Goal: Information Seeking & Learning: Learn about a topic

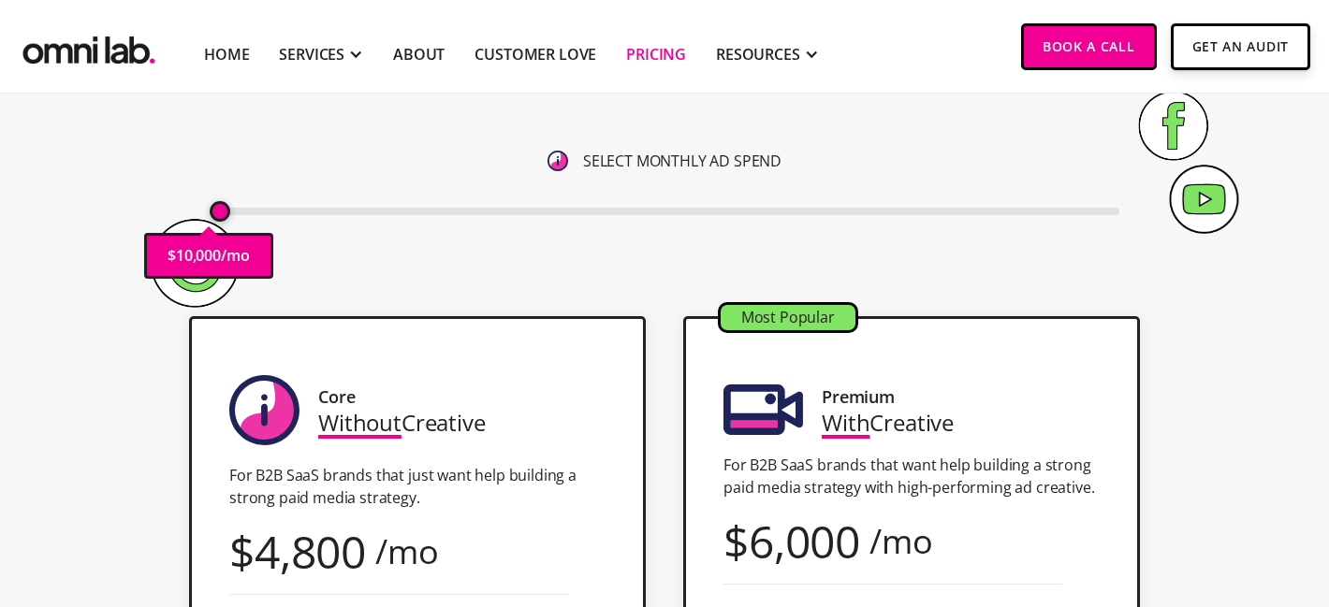
scroll to position [264, 0]
drag, startPoint x: 223, startPoint y: 208, endPoint x: 238, endPoint y: 212, distance: 15.7
click at [238, 212] on input "range" at bounding box center [665, 211] width 911 height 7
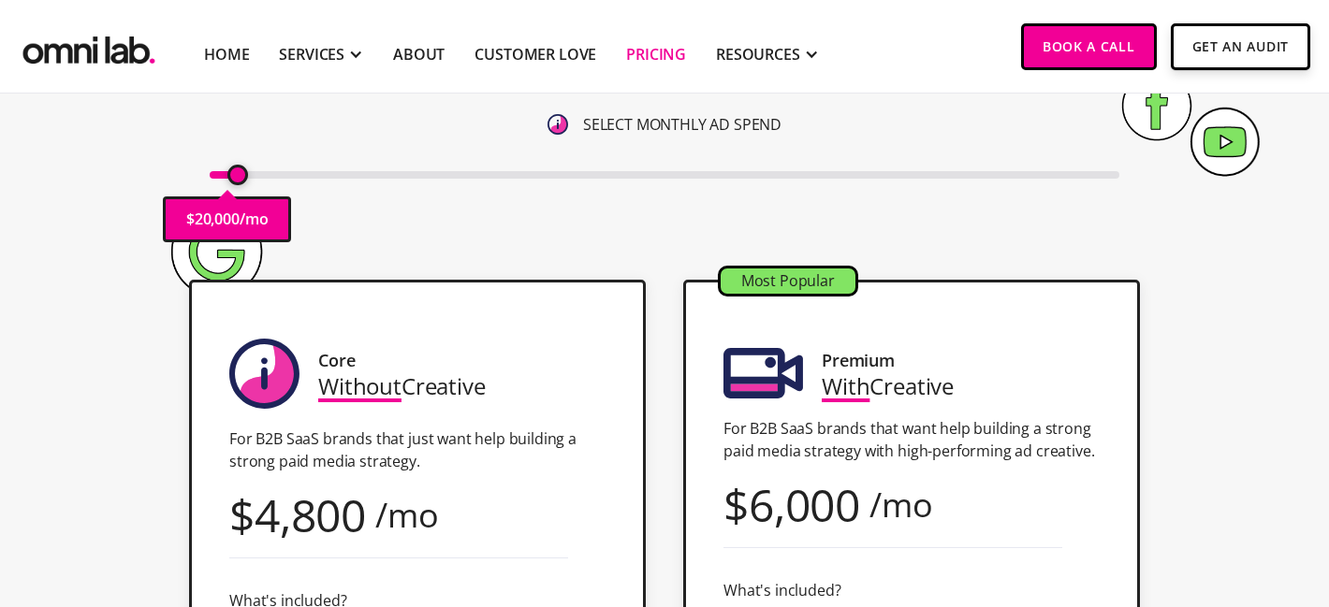
scroll to position [297, 0]
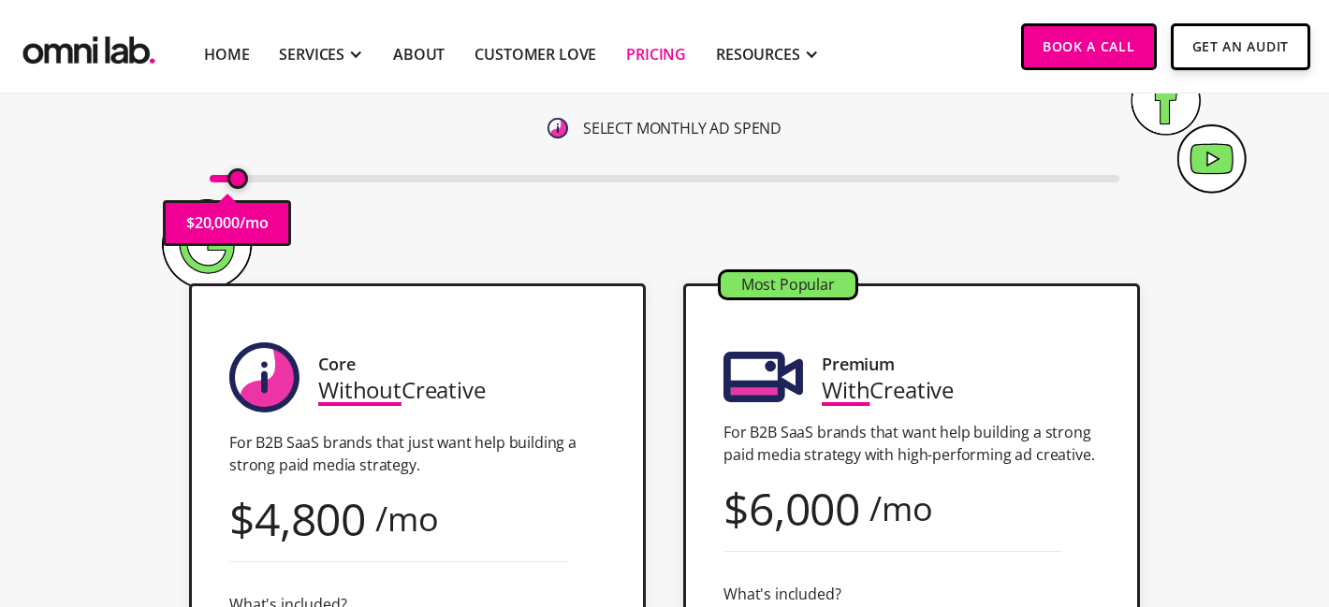
click at [236, 176] on input "range" at bounding box center [665, 178] width 911 height 7
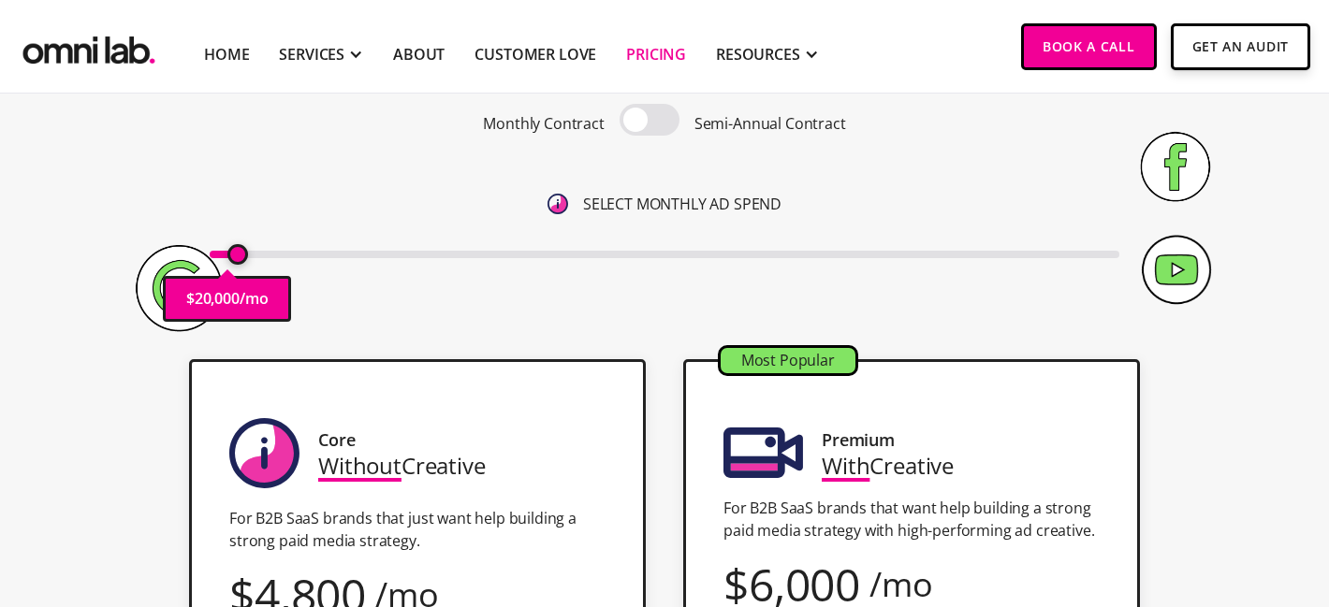
scroll to position [183, 0]
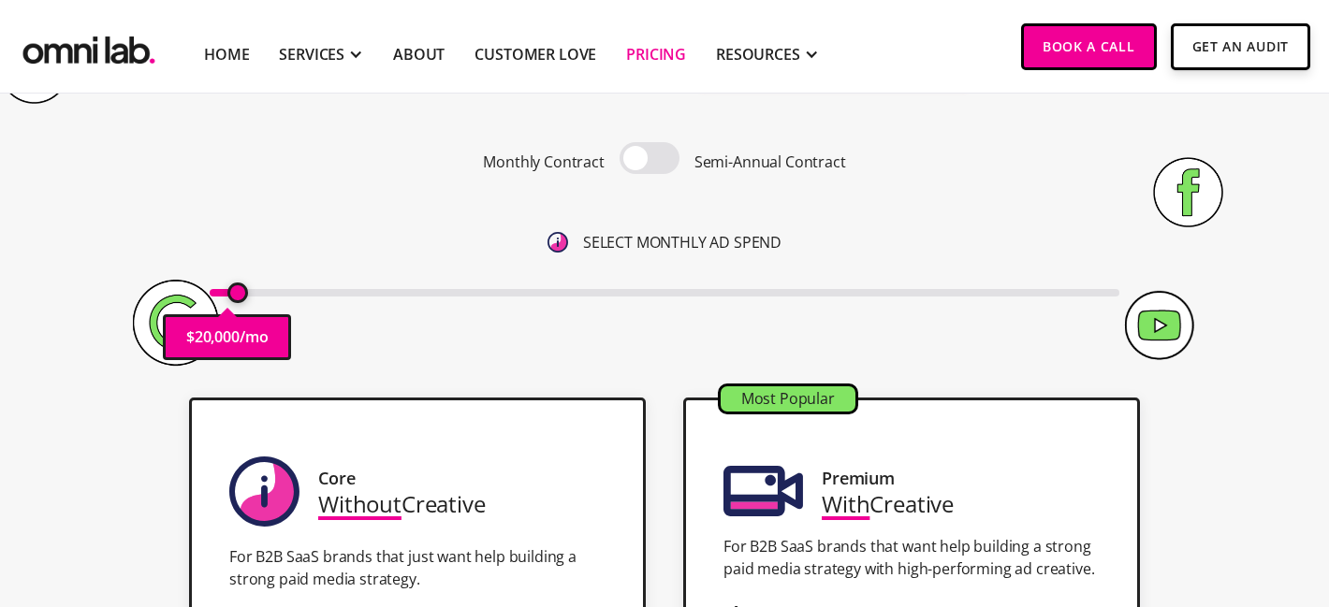
click at [655, 185] on div "Monthly Contract Semi-Annual Contract SELECT MONTHLY AD SPEND $ 20,000 /mo" at bounding box center [665, 223] width 911 height 162
click at [655, 162] on span at bounding box center [650, 158] width 60 height 32
click at [650, 160] on input "checkbox" at bounding box center [650, 160] width 0 height 0
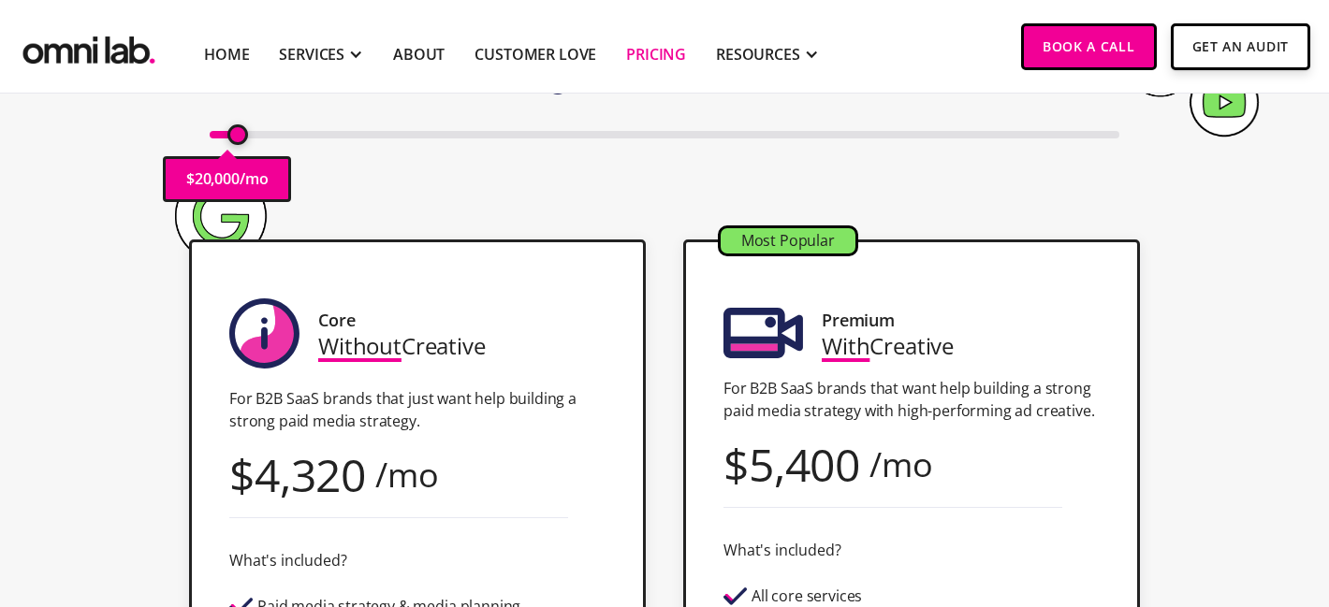
scroll to position [350, 0]
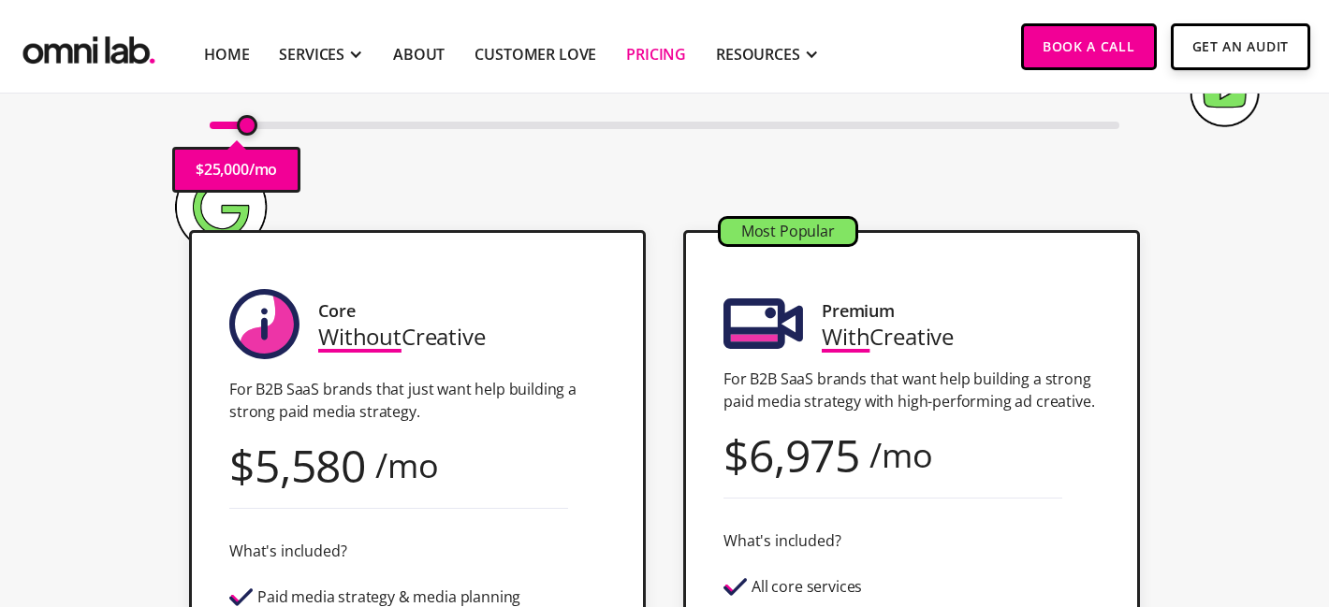
drag, startPoint x: 234, startPoint y: 123, endPoint x: 247, endPoint y: 123, distance: 13.1
click at [247, 123] on input "range" at bounding box center [665, 125] width 911 height 7
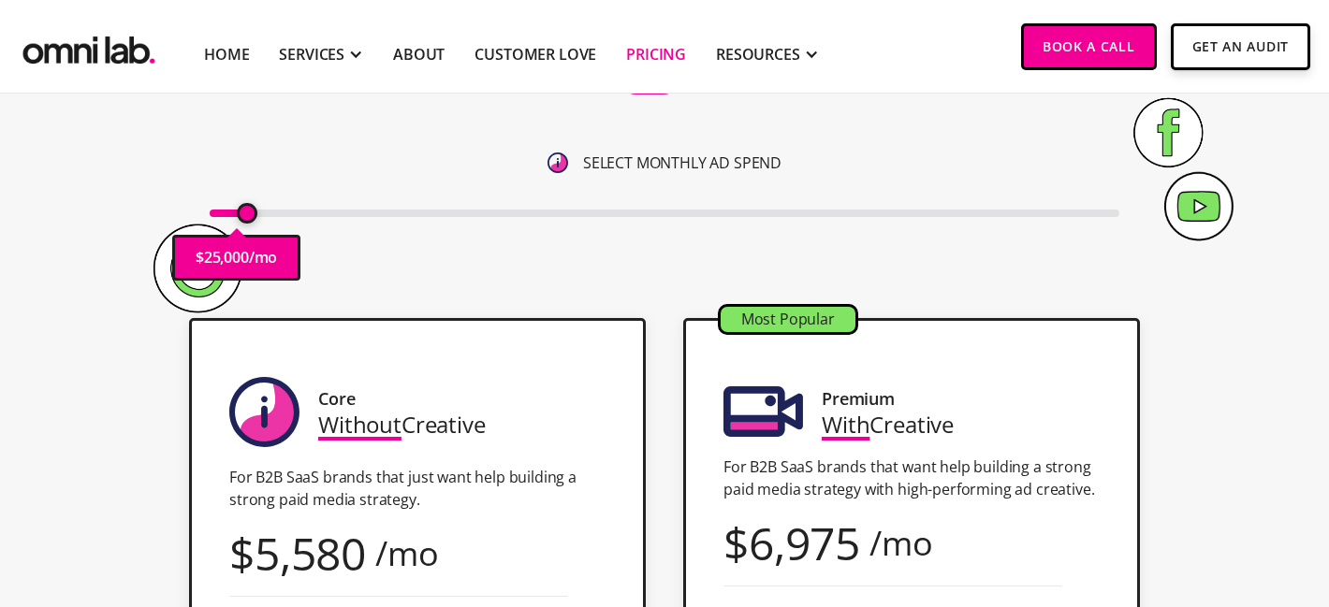
scroll to position [262, 0]
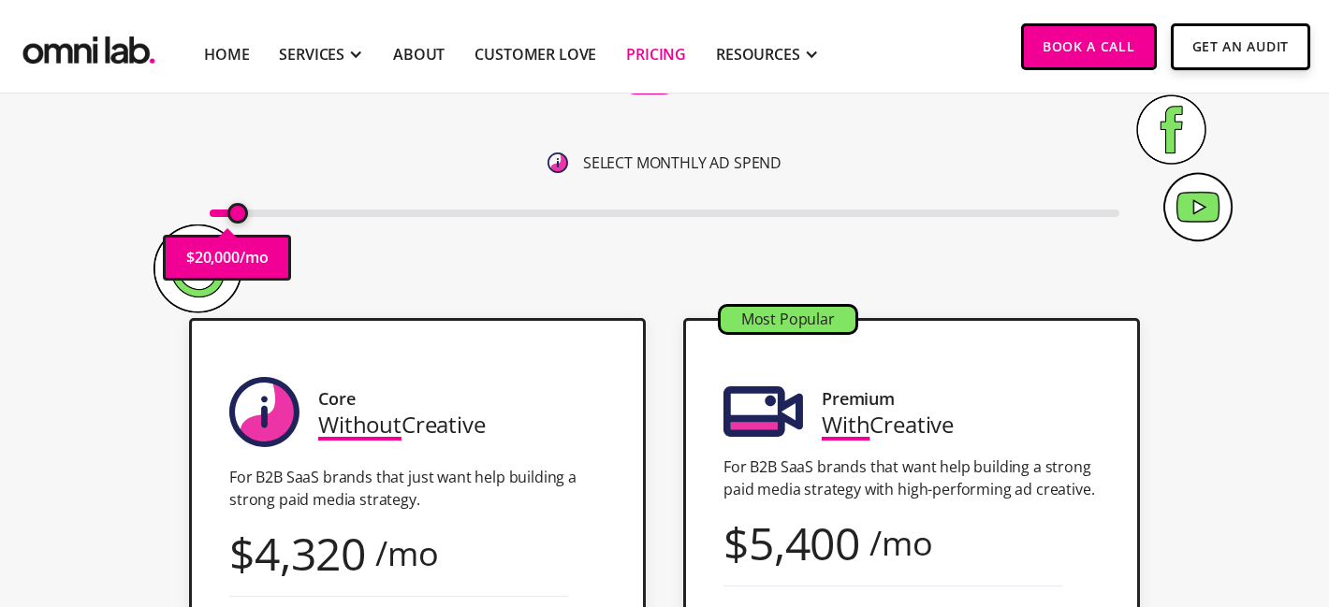
type input "25000"
click at [250, 210] on input "range" at bounding box center [665, 213] width 911 height 7
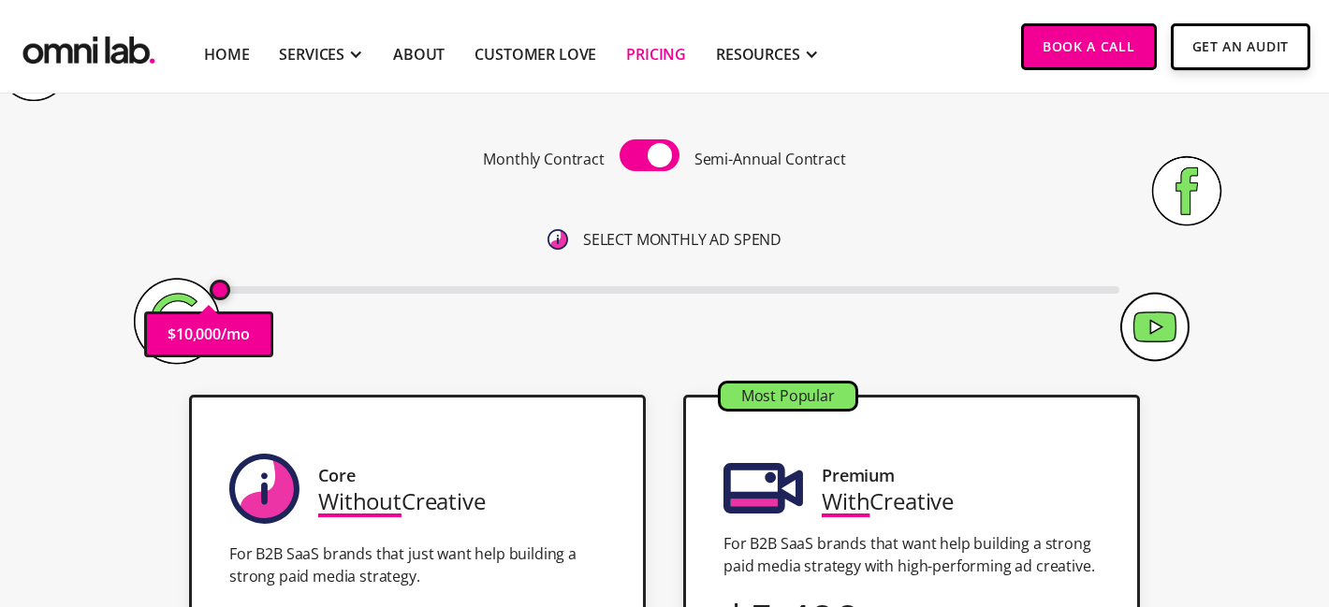
scroll to position [185, 0]
drag, startPoint x: 218, startPoint y: 290, endPoint x: 247, endPoint y: 290, distance: 29.0
click at [247, 290] on input "range" at bounding box center [665, 289] width 911 height 7
type input "20000"
click at [240, 287] on input "range" at bounding box center [665, 289] width 911 height 7
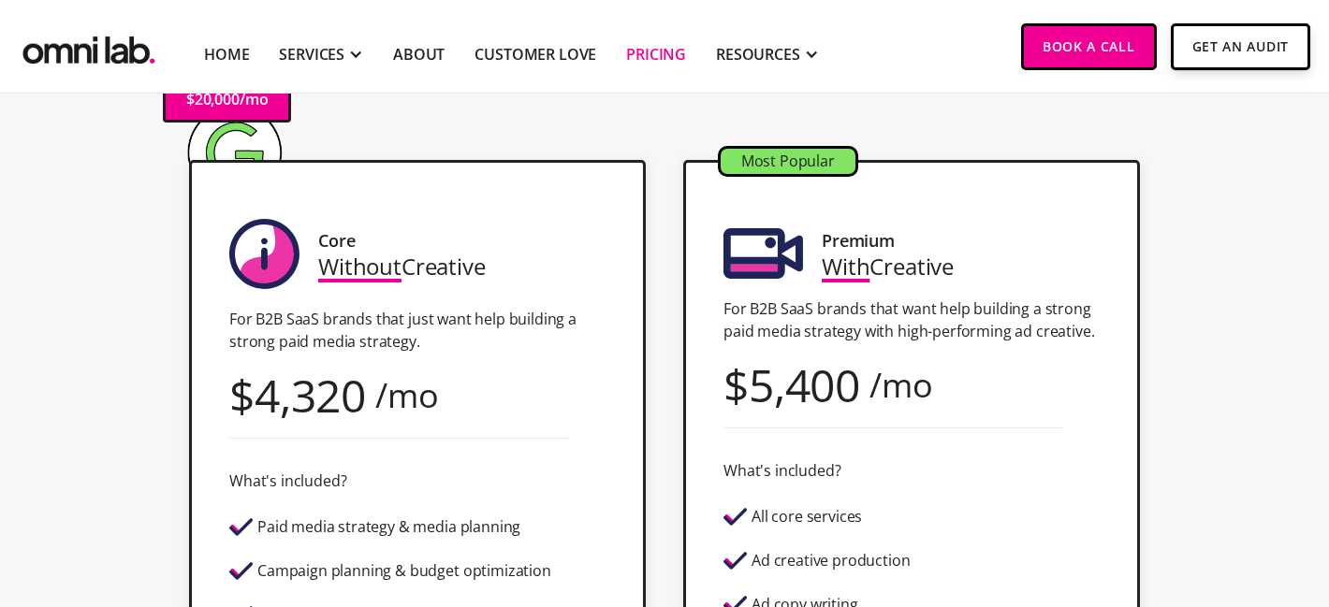
scroll to position [452, 0]
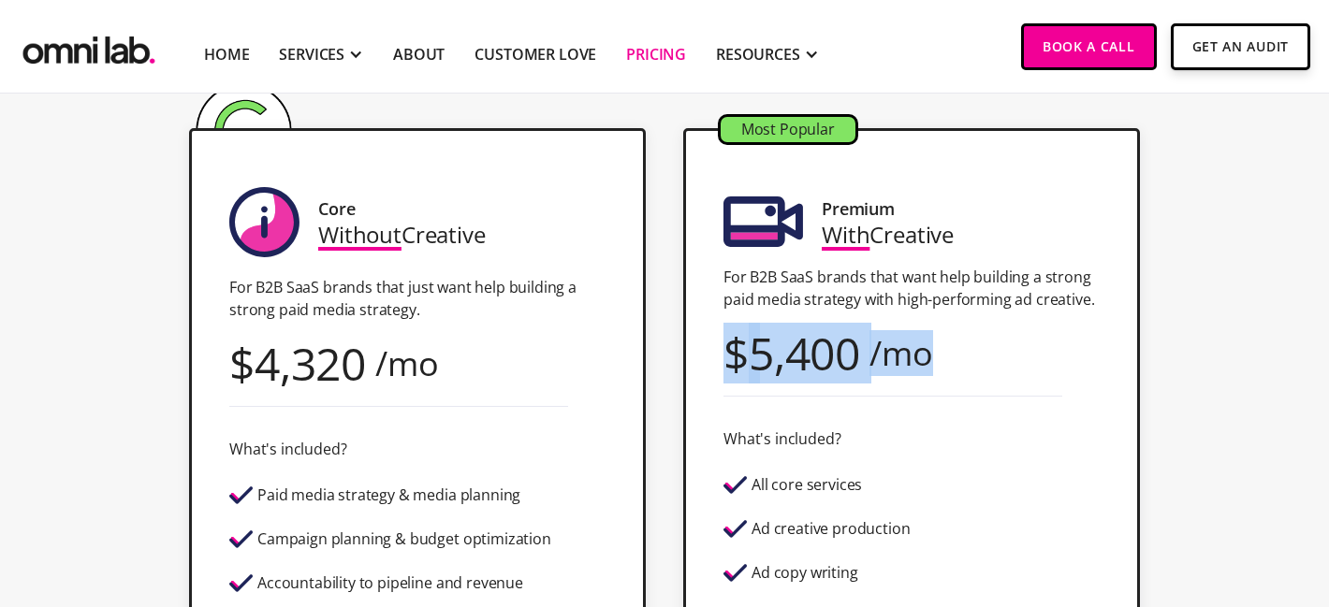
drag, startPoint x: 733, startPoint y: 355, endPoint x: 1014, endPoint y: 353, distance: 280.8
click at [1015, 354] on div "Most Popular Premium With Creative For B2B SaaS brands that want help building …" at bounding box center [911, 466] width 457 height 677
